Goal: Task Accomplishment & Management: Manage account settings

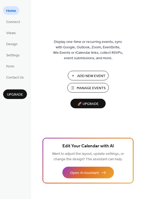
click at [82, 74] on span "Add New Event" at bounding box center [91, 75] width 28 height 5
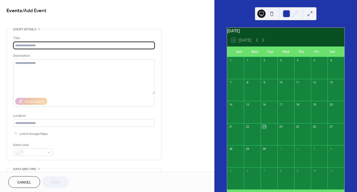
click at [69, 44] on input "text" at bounding box center [84, 45] width 142 height 7
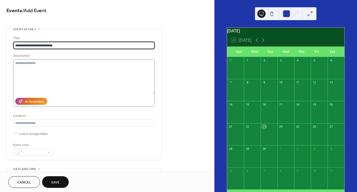
type input "**********"
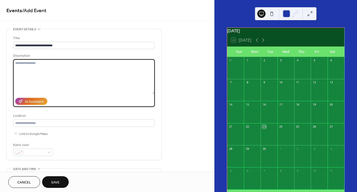
click at [42, 66] on textarea at bounding box center [84, 76] width 142 height 35
type textarea "**********"
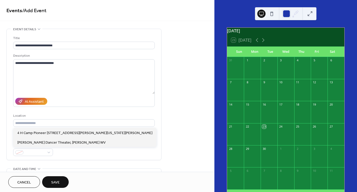
click at [68, 118] on div "Location" at bounding box center [84, 120] width 142 height 14
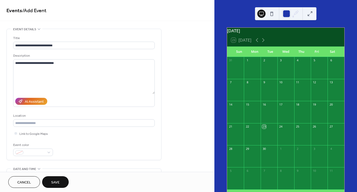
click at [78, 106] on div "AI Assistant" at bounding box center [84, 101] width 142 height 11
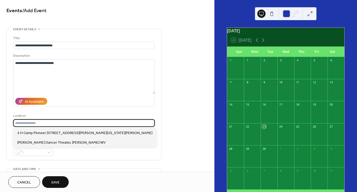
click at [49, 122] on input "text" at bounding box center [84, 122] width 142 height 7
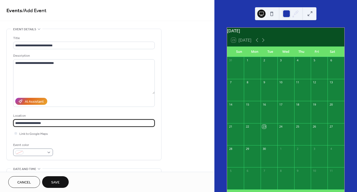
type input "**********"
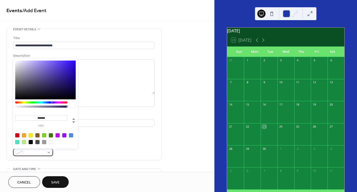
click at [51, 152] on div at bounding box center [33, 151] width 40 height 7
click at [31, 135] on div at bounding box center [31, 135] width 4 height 4
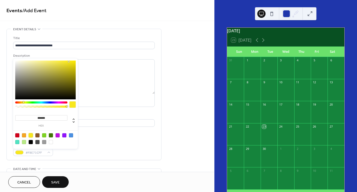
click at [30, 135] on div at bounding box center [31, 135] width 4 height 4
click at [73, 105] on div at bounding box center [73, 104] width 6 height 6
click at [56, 107] on div at bounding box center [41, 107] width 51 height 2
type input "***"
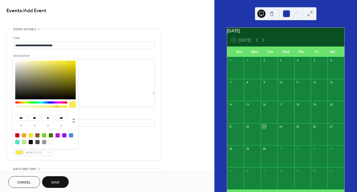
click at [24, 103] on div at bounding box center [41, 102] width 52 height 2
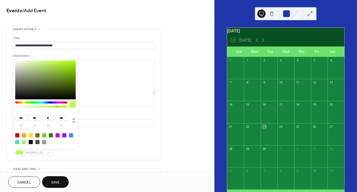
click at [27, 102] on div at bounding box center [41, 102] width 52 height 2
type input "***"
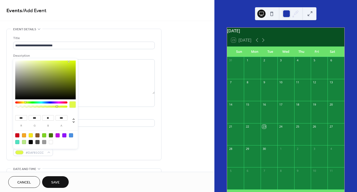
click at [25, 101] on div at bounding box center [41, 102] width 52 height 2
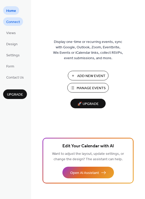
click at [16, 22] on span "Connect" at bounding box center [13, 21] width 14 height 5
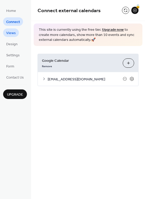
click at [14, 33] on span "Views" at bounding box center [11, 33] width 10 height 5
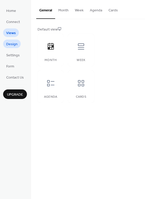
click at [14, 44] on span "Design" at bounding box center [11, 44] width 11 height 5
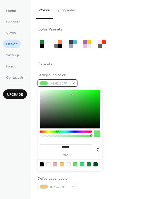
click at [74, 83] on div "#6AE16CFF" at bounding box center [57, 82] width 40 height 7
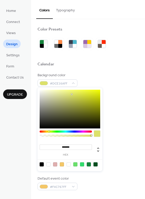
drag, startPoint x: 58, startPoint y: 131, endPoint x: 49, endPoint y: 133, distance: 9.0
click at [49, 133] on div at bounding box center [66, 135] width 52 height 9
click at [41, 164] on div at bounding box center [42, 164] width 4 height 4
type input "*******"
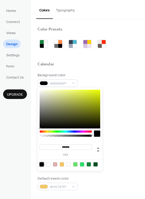
scroll to position [157, 0]
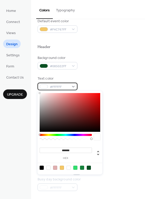
click at [74, 87] on div "#FFFFFF" at bounding box center [57, 86] width 40 height 7
click at [41, 166] on div at bounding box center [42, 168] width 4 height 4
type input "*******"
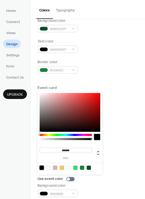
scroll to position [195, 0]
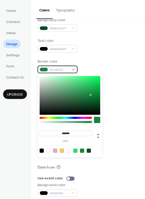
click at [74, 69] on div "#15843C" at bounding box center [57, 69] width 40 height 7
type input "*******"
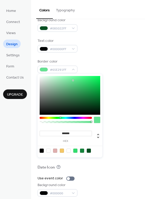
click at [73, 80] on div at bounding box center [70, 95] width 61 height 39
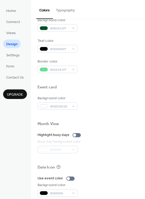
click at [116, 109] on div "Background color #E8EDB100" at bounding box center [87, 103] width 101 height 14
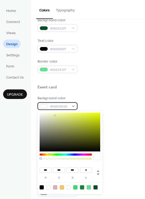
click at [71, 105] on div "#E8EDB100" at bounding box center [57, 105] width 40 height 7
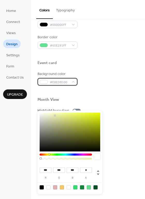
scroll to position [221, 0]
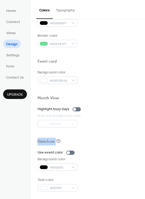
drag, startPoint x: 143, startPoint y: 136, endPoint x: 143, endPoint y: 147, distance: 11.1
click at [143, 147] on div "Color Presets Calendar Background color #000000FF Text color #FFFFFFFF Border c…" at bounding box center [88, 109] width 114 height 180
click at [119, 148] on div at bounding box center [87, 148] width 101 height 4
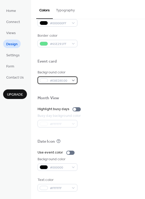
click at [43, 81] on div at bounding box center [44, 80] width 8 height 4
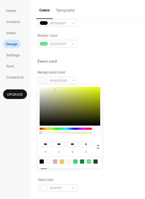
click at [48, 161] on div at bounding box center [48, 162] width 4 height 4
type input "***"
type input "*"
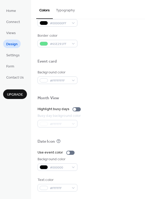
click at [115, 111] on div "Highlight busy days" at bounding box center [87, 109] width 101 height 5
click at [77, 110] on div at bounding box center [76, 109] width 8 height 4
click at [75, 109] on div at bounding box center [76, 109] width 8 height 4
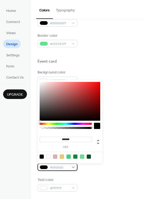
click at [74, 165] on div "#000000" at bounding box center [57, 166] width 40 height 7
click at [49, 156] on div at bounding box center [48, 157] width 4 height 4
type input "*******"
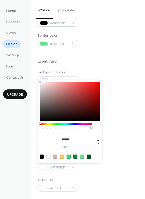
click at [134, 137] on div at bounding box center [87, 133] width 101 height 12
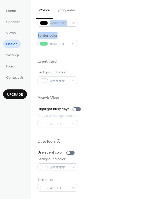
scroll to position [0, 0]
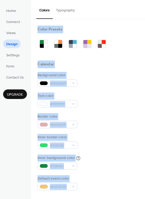
drag, startPoint x: 142, startPoint y: 36, endPoint x: 143, endPoint y: 9, distance: 26.9
click at [143, 9] on div "Colors Typography Color Presets Calendar Background color #000000FF Text color …" at bounding box center [88, 99] width 114 height 199
click at [144, 5] on div "Colors Typography" at bounding box center [88, 9] width 114 height 19
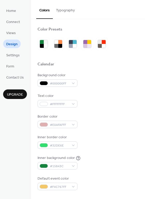
click at [144, 5] on div "Colors Typography" at bounding box center [88, 9] width 114 height 19
drag, startPoint x: 142, startPoint y: 38, endPoint x: 141, endPoint y: 14, distance: 23.8
click at [141, 14] on div "Colors Typography Color Presets Calendar Background color #000000FF Text color …" at bounding box center [88, 99] width 114 height 199
click at [142, 4] on div "Colors Typography" at bounding box center [88, 9] width 114 height 19
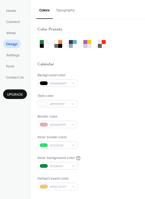
click at [142, 4] on div "Colors Typography" at bounding box center [88, 9] width 114 height 19
click at [144, 2] on div "Colors Typography" at bounding box center [88, 9] width 114 height 19
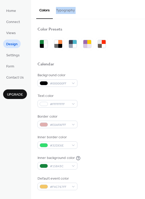
drag, startPoint x: 144, startPoint y: 2, endPoint x: 138, endPoint y: 2, distance: 6.0
click at [138, 2] on div "Colors Typography" at bounding box center [88, 9] width 114 height 19
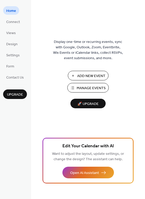
drag, startPoint x: 142, startPoint y: 110, endPoint x: 143, endPoint y: 131, distance: 20.7
click at [143, 131] on div "Display one-time or recurring events, sync with Google, Outlook, Zoom, Eventbri…" at bounding box center [88, 108] width 114 height 182
drag, startPoint x: 144, startPoint y: 133, endPoint x: 144, endPoint y: 155, distance: 22.0
click at [144, 155] on div "Display one-time or recurring events, sync with Google, Outlook, Zoom, Eventbri…" at bounding box center [88, 108] width 114 height 182
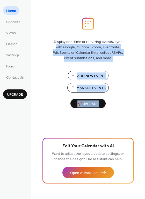
drag, startPoint x: 143, startPoint y: 157, endPoint x: 146, endPoint y: 28, distance: 128.6
click at [145, 28] on html "Home Connect Views Design Settings Form Contact Us Upgrade Home Upgrade Display…" at bounding box center [72, 99] width 145 height 199
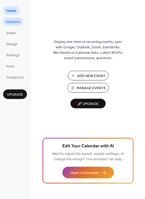
click at [16, 22] on span "Connect" at bounding box center [13, 21] width 14 height 5
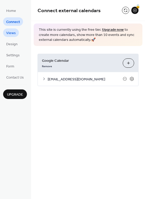
click at [13, 33] on span "Views" at bounding box center [11, 33] width 10 height 5
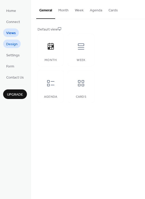
click at [12, 43] on span "Design" at bounding box center [11, 44] width 11 height 5
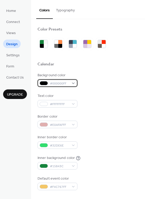
click at [73, 82] on div "#000000FF" at bounding box center [57, 82] width 40 height 7
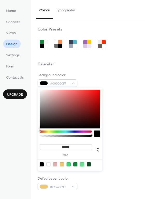
click at [82, 163] on div at bounding box center [82, 164] width 4 height 4
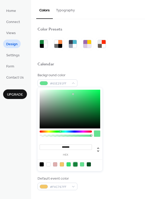
click at [76, 164] on div at bounding box center [75, 164] width 4 height 4
type input "*******"
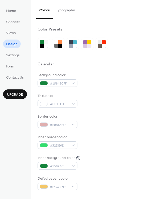
click at [113, 137] on div "Inner border color #32DE6E" at bounding box center [87, 142] width 101 height 14
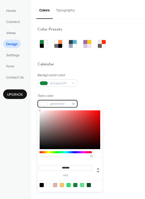
click at [74, 104] on div "#FFFFFFFF" at bounding box center [57, 103] width 40 height 7
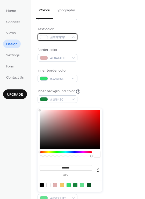
scroll to position [68, 0]
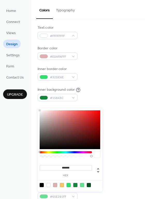
click at [117, 144] on div at bounding box center [87, 142] width 101 height 4
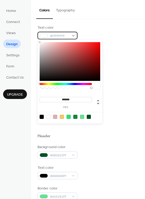
click at [72, 34] on div "#FFFFFFFF" at bounding box center [57, 35] width 40 height 7
click at [40, 116] on div at bounding box center [42, 117] width 4 height 4
type input "*******"
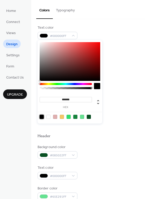
click at [127, 57] on div "Border color #E0AFAFFF" at bounding box center [87, 53] width 101 height 14
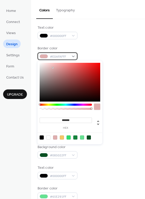
click at [75, 56] on div "#E0AFAFFF" at bounding box center [57, 55] width 40 height 7
click at [49, 137] on div at bounding box center [48, 138] width 4 height 4
type input "*******"
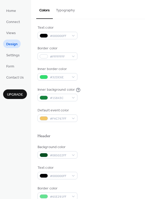
click at [109, 123] on div at bounding box center [87, 128] width 101 height 12
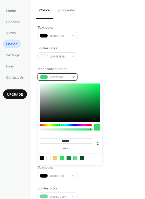
click at [72, 77] on div "#32DE6E" at bounding box center [57, 76] width 40 height 7
click at [47, 158] on div at bounding box center [48, 158] width 4 height 4
type input "*******"
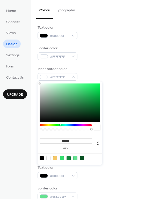
click at [114, 128] on div at bounding box center [87, 128] width 101 height 12
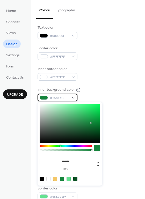
click at [75, 99] on div "#15843C" at bounding box center [57, 97] width 40 height 7
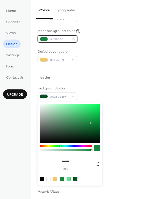
scroll to position [126, 0]
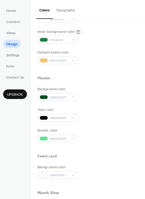
click at [107, 76] on div "Header" at bounding box center [87, 79] width 101 height 7
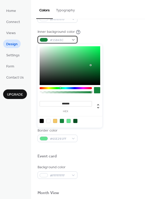
click at [58, 41] on span "#15843C" at bounding box center [59, 39] width 19 height 5
click at [48, 120] on div at bounding box center [48, 121] width 4 height 4
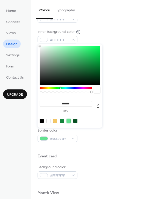
click at [68, 121] on div at bounding box center [68, 121] width 4 height 4
type input "*******"
click at [111, 130] on div "Border color #65E291FF" at bounding box center [87, 135] width 101 height 14
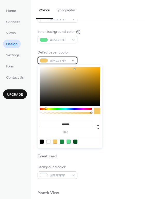
click at [74, 60] on div "#F4C767FF" at bounding box center [57, 60] width 40 height 7
click at [41, 141] on div at bounding box center [42, 142] width 4 height 4
type input "*******"
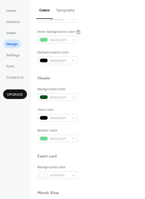
click at [127, 119] on div "Text color #000000FF" at bounding box center [87, 114] width 101 height 14
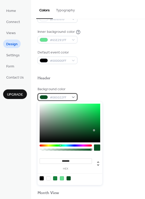
click at [73, 97] on div "#085022FF" at bounding box center [57, 96] width 40 height 7
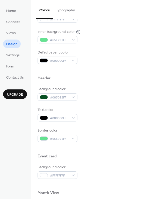
click at [125, 134] on div "Border color #65E291FF" at bounding box center [87, 135] width 101 height 14
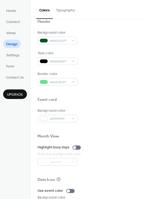
scroll to position [185, 0]
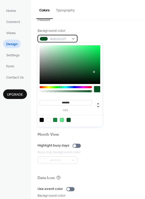
click at [74, 41] on div "#085022FF" at bounding box center [57, 38] width 40 height 7
click at [62, 119] on div at bounding box center [62, 120] width 4 height 4
type input "*******"
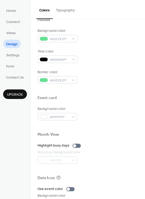
click at [110, 119] on div "Background color #FFFFFFFF" at bounding box center [87, 113] width 101 height 14
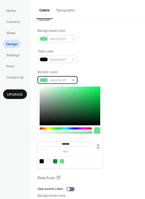
click at [73, 80] on div "#65E291FF" at bounding box center [57, 79] width 40 height 7
click at [54, 161] on div at bounding box center [55, 161] width 4 height 4
type input "*******"
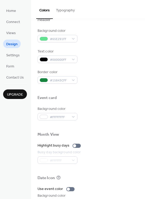
click at [118, 139] on div at bounding box center [87, 141] width 101 height 4
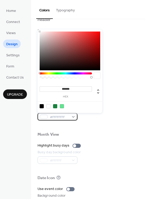
click at [73, 116] on div "#FFFFFFFF" at bounding box center [57, 116] width 40 height 7
click at [50, 106] on div at bounding box center [70, 106] width 66 height 10
click at [48, 106] on div at bounding box center [48, 106] width 4 height 4
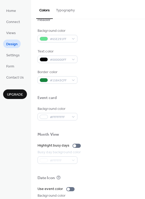
click at [116, 120] on div "Background color #FFFFFFFF" at bounding box center [87, 113] width 101 height 14
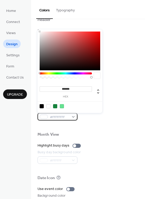
click at [75, 117] on div "#FFFFFFFF" at bounding box center [57, 116] width 40 height 7
click at [62, 106] on div at bounding box center [62, 106] width 4 height 4
type input "*******"
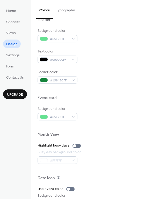
click at [104, 141] on div at bounding box center [87, 141] width 101 height 4
click at [94, 131] on div at bounding box center [87, 127] width 101 height 12
click at [77, 146] on div at bounding box center [76, 146] width 8 height 4
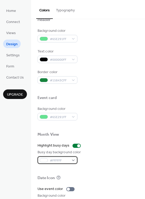
click at [73, 160] on div "#FFFFFF" at bounding box center [57, 159] width 40 height 7
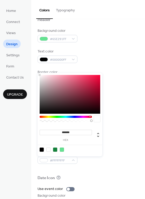
click at [90, 117] on div at bounding box center [66, 117] width 52 height 2
click at [92, 86] on div at bounding box center [70, 94] width 61 height 39
type input "*******"
click at [97, 89] on div at bounding box center [70, 94] width 61 height 39
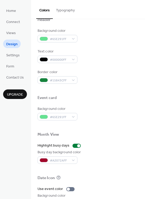
click at [114, 104] on div at bounding box center [87, 104] width 101 height 4
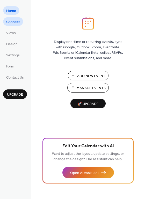
click at [16, 22] on span "Connect" at bounding box center [13, 21] width 14 height 5
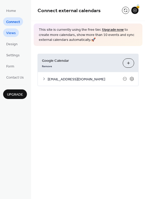
click at [11, 31] on span "Views" at bounding box center [11, 33] width 10 height 5
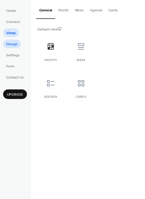
click at [10, 43] on span "Design" at bounding box center [11, 44] width 11 height 5
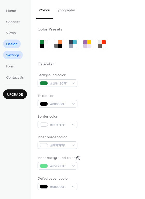
click at [10, 53] on span "Settings" at bounding box center [12, 55] width 13 height 5
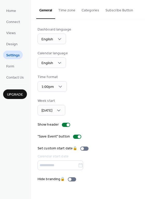
click at [142, 147] on div "Dashboard language English Calendar language English Time format 1:00pm Week st…" at bounding box center [88, 104] width 114 height 171
click at [64, 126] on div at bounding box center [66, 125] width 8 height 4
click at [67, 124] on div at bounding box center [66, 125] width 8 height 4
click at [75, 138] on div at bounding box center [77, 137] width 8 height 4
click at [79, 136] on div at bounding box center [77, 137] width 8 height 4
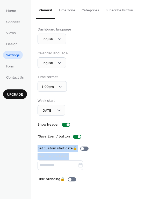
drag, startPoint x: 142, startPoint y: 135, endPoint x: 142, endPoint y: 153, distance: 17.8
click at [142, 153] on div "Dashboard language English Calendar language English Time format 1:00pm Week st…" at bounding box center [88, 104] width 114 height 171
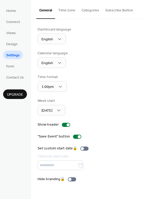
click at [141, 154] on div "Dashboard language English Calendar language English Time format 1:00pm Week st…" at bounding box center [88, 104] width 114 height 171
drag, startPoint x: 144, startPoint y: 79, endPoint x: 144, endPoint y: 105, distance: 26.1
click at [144, 105] on div "Dashboard language English Calendar language English Time format 1:00pm Week st…" at bounding box center [88, 104] width 114 height 171
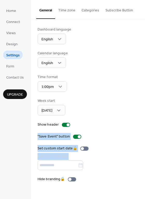
drag, startPoint x: 135, startPoint y: 130, endPoint x: 143, endPoint y: 159, distance: 30.0
click at [143, 159] on div "Dashboard language English Calendar language English Time format 1:00pm Week st…" at bounding box center [88, 104] width 114 height 171
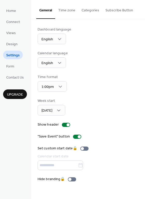
click at [143, 159] on div "Dashboard language English Calendar language English Time format 1:00pm Week st…" at bounding box center [88, 104] width 114 height 171
drag, startPoint x: 143, startPoint y: 159, endPoint x: 140, endPoint y: 116, distance: 43.8
click at [140, 116] on div "Dashboard language English Calendar language English Time format 1:00pm Week st…" at bounding box center [88, 104] width 114 height 171
click at [10, 64] on span "Form" at bounding box center [10, 66] width 8 height 5
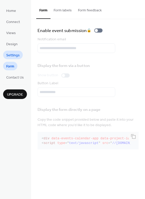
click at [10, 57] on span "Settings" at bounding box center [12, 55] width 13 height 5
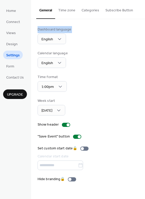
drag, startPoint x: 144, startPoint y: 11, endPoint x: 144, endPoint y: 35, distance: 24.3
click at [144, 35] on div "General Time zone Categories Subscribe Button Dashboard language English Calend…" at bounding box center [88, 95] width 114 height 190
click at [144, 164] on div "Dashboard language English Calendar language English Time format 1:00pm Week st…" at bounding box center [88, 104] width 114 height 171
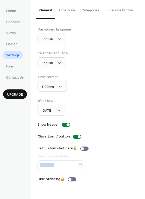
click at [144, 164] on div "Dashboard language English Calendar language English Time format 1:00pm Week st…" at bounding box center [88, 104] width 114 height 171
click at [138, 142] on div "Dashboard language English Calendar language English Time format 1:00pm Week st…" at bounding box center [87, 104] width 101 height 155
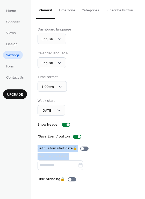
drag, startPoint x: 143, startPoint y: 136, endPoint x: 144, endPoint y: 151, distance: 15.0
click at [144, 151] on div "Dashboard language English Calendar language English Time format 1:00pm Week st…" at bounding box center [88, 104] width 114 height 171
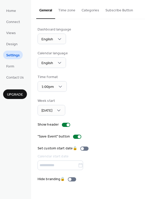
click at [144, 159] on div "Dashboard language English Calendar language English Time format 1:00pm Week st…" at bounding box center [88, 104] width 114 height 171
click at [124, 129] on div "Dashboard language English Calendar language English Time format 1:00pm Week st…" at bounding box center [87, 104] width 101 height 155
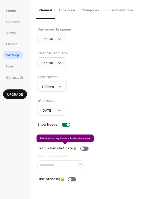
click at [85, 147] on div "Set custom start date 🔒 Calendar start date" at bounding box center [63, 158] width 53 height 24
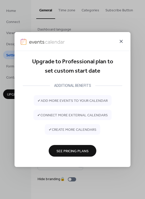
click at [119, 40] on icon at bounding box center [121, 41] width 6 height 6
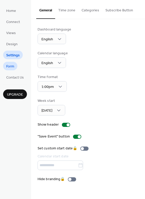
click at [13, 68] on span "Form" at bounding box center [10, 66] width 8 height 5
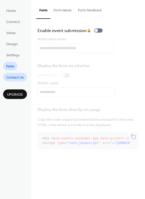
click at [13, 78] on span "Contact Us" at bounding box center [15, 77] width 18 height 5
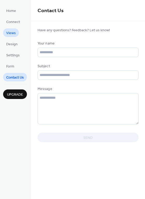
click at [12, 33] on span "Views" at bounding box center [11, 33] width 10 height 5
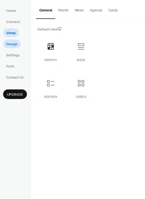
click at [13, 42] on span "Design" at bounding box center [11, 44] width 11 height 5
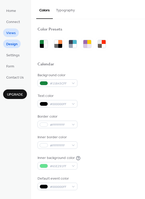
click at [10, 31] on span "Views" at bounding box center [11, 33] width 10 height 5
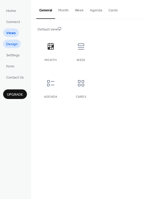
click at [13, 42] on span "Design" at bounding box center [11, 44] width 11 height 5
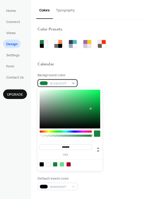
click at [74, 82] on div "#15843CFF" at bounding box center [57, 82] width 40 height 7
click at [49, 164] on div at bounding box center [48, 164] width 4 height 4
type input "*******"
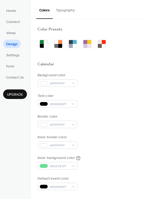
click at [127, 104] on div "Text color #000000FF" at bounding box center [87, 100] width 101 height 14
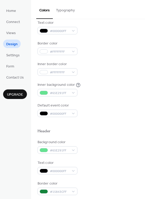
scroll to position [74, 0]
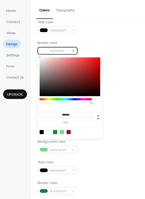
click at [73, 53] on div "#FFFFFFFF" at bounding box center [57, 50] width 40 height 7
click at [42, 131] on div at bounding box center [42, 132] width 4 height 4
type input "*******"
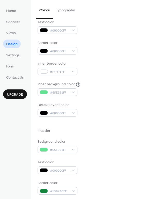
click at [112, 122] on div at bounding box center [87, 123] width 101 height 12
click at [73, 72] on div "#FFFFFFFF" at bounding box center [57, 71] width 40 height 7
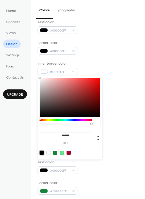
click at [41, 154] on div at bounding box center [42, 153] width 4 height 4
type input "*******"
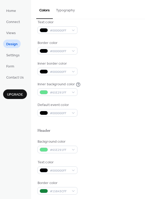
click at [116, 136] on div at bounding box center [87, 137] width 101 height 4
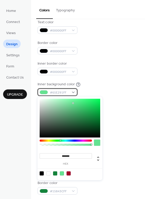
click at [74, 92] on div "#65E291FF" at bounding box center [57, 91] width 40 height 7
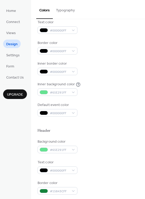
click at [117, 120] on div at bounding box center [87, 123] width 101 height 12
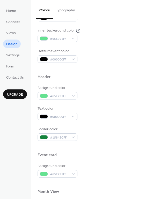
scroll to position [129, 0]
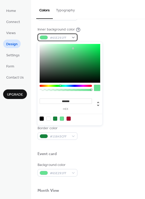
click at [72, 38] on div "#65E291FF" at bounding box center [57, 37] width 40 height 7
click at [48, 120] on div at bounding box center [70, 119] width 66 height 10
click at [48, 118] on div at bounding box center [48, 119] width 4 height 4
type input "*******"
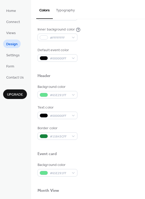
click at [121, 107] on div "Text color #000000FF" at bounding box center [87, 112] width 101 height 14
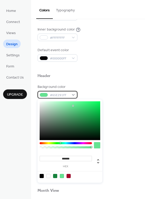
click at [74, 95] on div "#65E291FF" at bounding box center [57, 94] width 40 height 7
click at [113, 138] on div "Border color #15843CFF" at bounding box center [87, 133] width 101 height 14
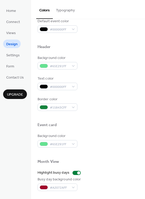
scroll to position [158, 0]
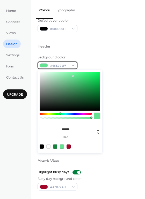
click at [72, 64] on div "#65E291FF" at bounding box center [57, 65] width 40 height 7
click at [40, 145] on div at bounding box center [42, 147] width 4 height 4
type input "*******"
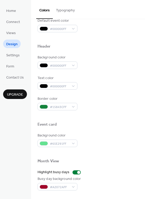
click at [114, 124] on div "Event card" at bounding box center [87, 125] width 101 height 7
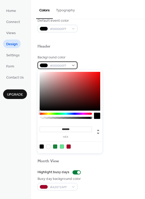
click at [74, 66] on div "#000000FF" at bounding box center [57, 65] width 40 height 7
click at [55, 147] on div at bounding box center [55, 147] width 4 height 4
type input "*******"
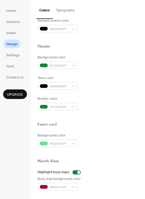
click at [104, 125] on div "Event card" at bounding box center [87, 125] width 101 height 7
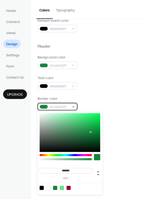
click at [73, 107] on div "#15843CFF" at bounding box center [57, 106] width 40 height 7
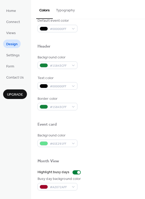
click at [131, 130] on div at bounding box center [87, 131] width 101 height 4
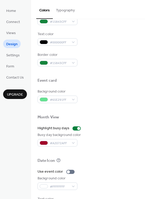
scroll to position [221, 0]
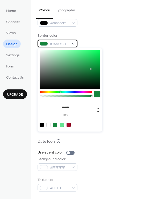
click at [73, 44] on div "#15843CFF" at bounding box center [57, 43] width 40 height 7
type input "*******"
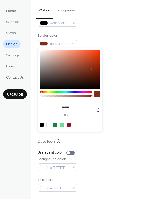
click at [41, 92] on div at bounding box center [66, 92] width 52 height 2
click at [41, 92] on div at bounding box center [42, 92] width 2 height 2
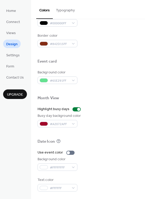
click at [111, 115] on div "Busy day background color #A2072AFF" at bounding box center [87, 120] width 101 height 14
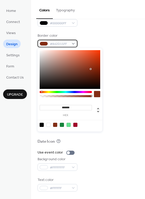
click at [75, 43] on div "#842D15FF" at bounding box center [57, 43] width 40 height 7
click at [41, 125] on div at bounding box center [42, 125] width 4 height 4
type input "*******"
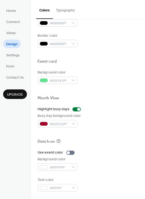
click at [118, 120] on div "Busy day background color #A2072AFF" at bounding box center [87, 120] width 101 height 14
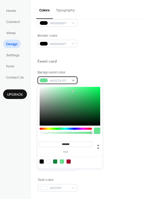
click at [73, 80] on div "#65E291FF" at bounding box center [57, 80] width 40 height 7
click at [42, 161] on div at bounding box center [42, 162] width 4 height 4
type input "*******"
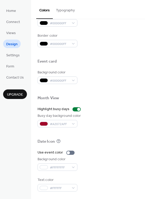
click at [122, 130] on div at bounding box center [87, 133] width 101 height 12
click at [73, 108] on div at bounding box center [76, 109] width 8 height 4
click at [72, 151] on div at bounding box center [70, 153] width 8 height 4
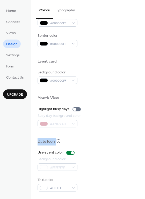
drag, startPoint x: 143, startPoint y: 124, endPoint x: 143, endPoint y: 144, distance: 19.7
click at [143, 144] on div "Color Presets Calendar Background color #FFFFFFFF Text color #000000FF Border c…" at bounding box center [88, 109] width 114 height 180
click at [133, 117] on div "Busy day background color #A2072AFF" at bounding box center [87, 120] width 101 height 14
